Goal: Task Accomplishment & Management: Use online tool/utility

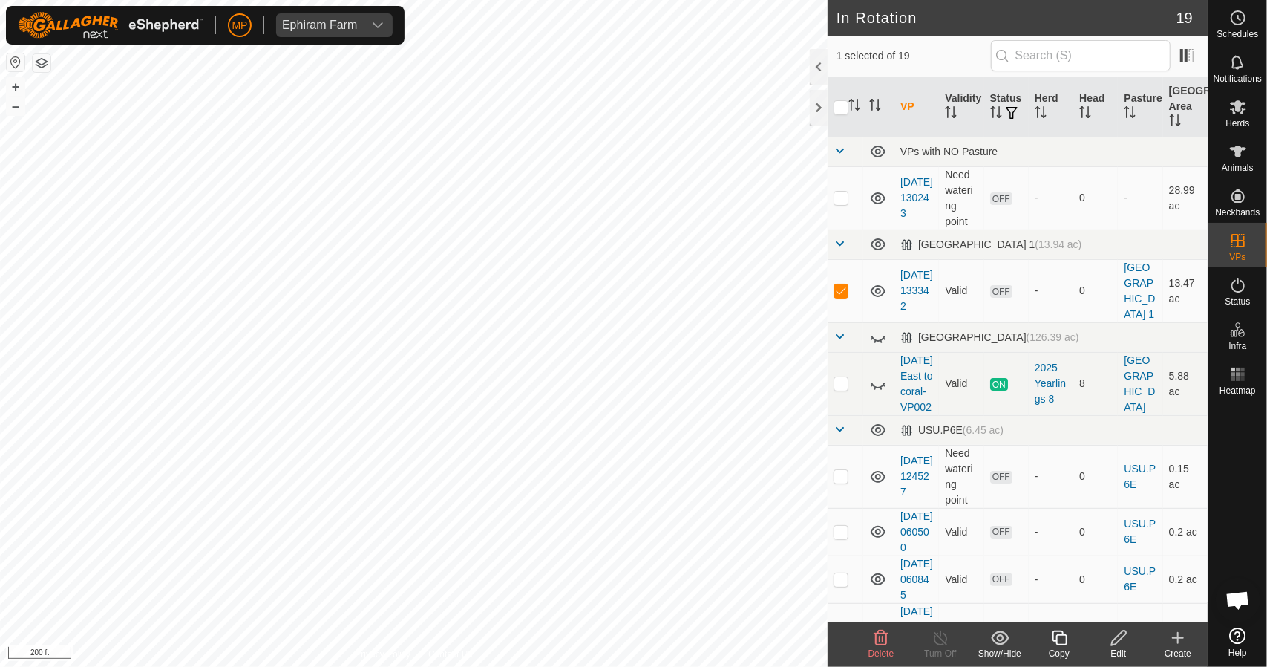
click at [1060, 638] on icon at bounding box center [1060, 638] width 19 height 18
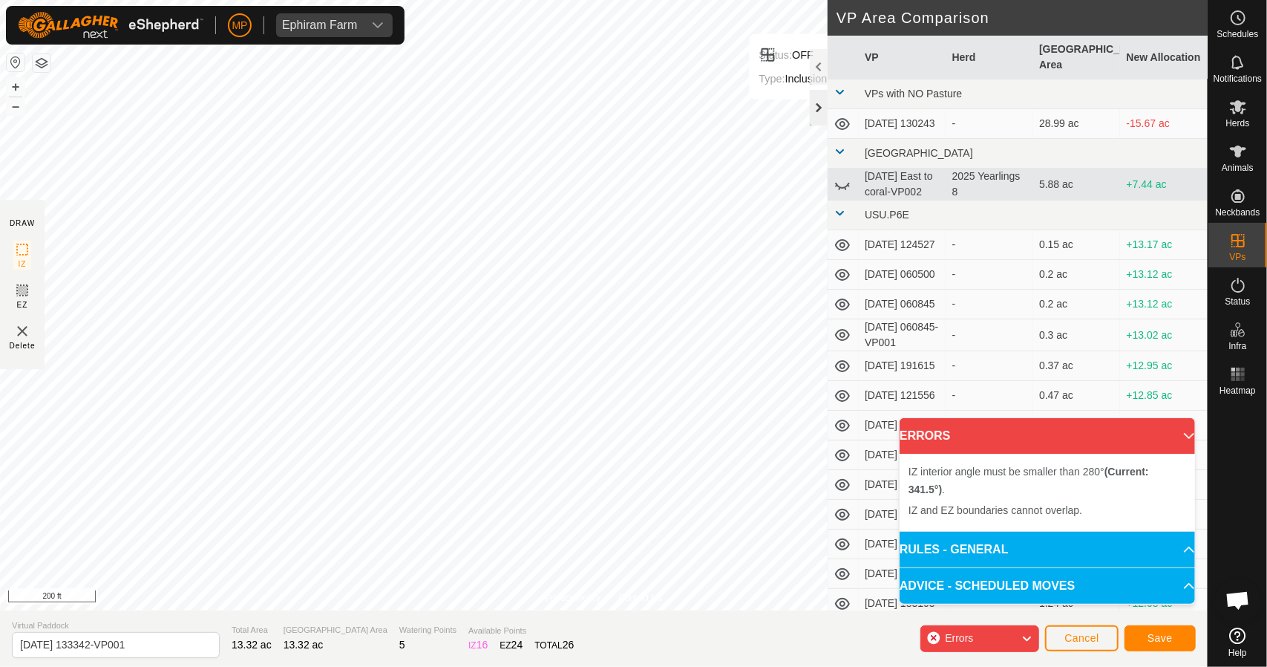
click at [820, 100] on div at bounding box center [819, 108] width 18 height 36
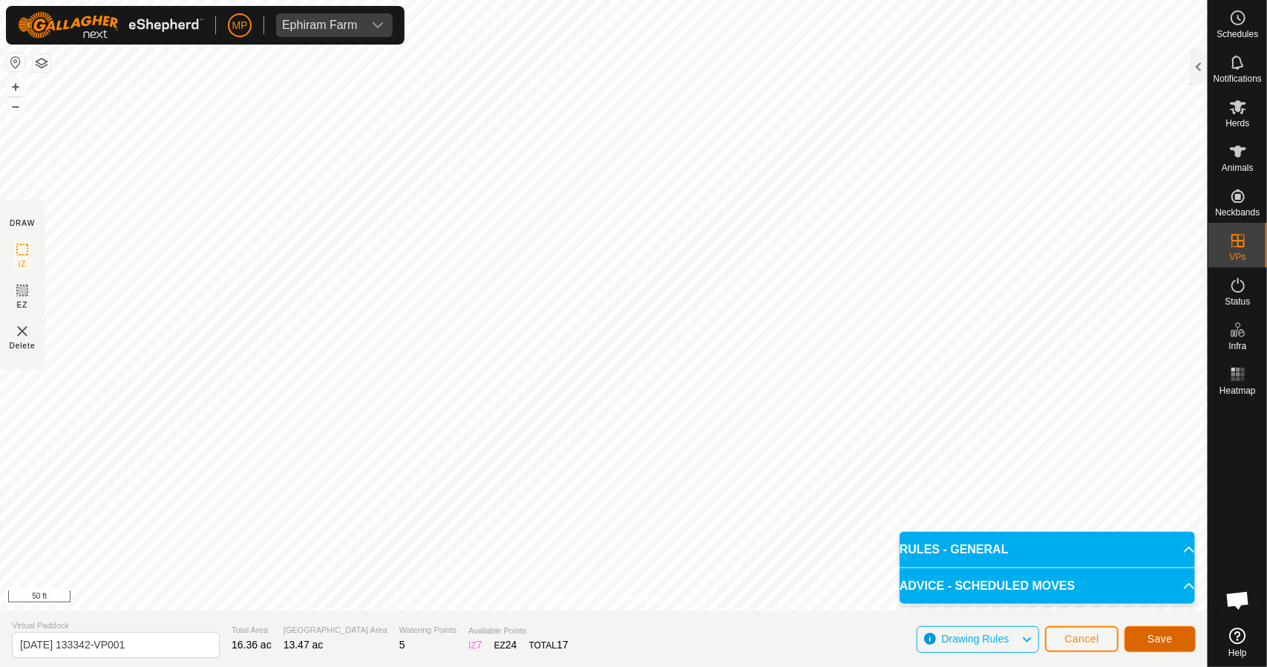
click at [1164, 636] on span "Save" at bounding box center [1160, 639] width 25 height 12
